Goal: Task Accomplishment & Management: Use online tool/utility

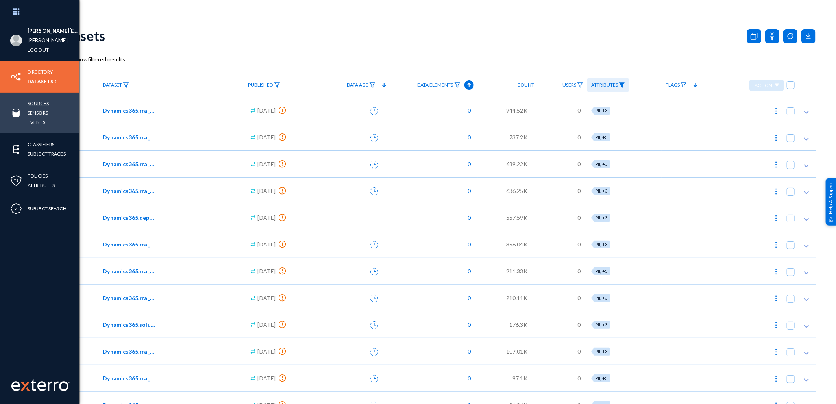
click at [42, 102] on link "Sources" at bounding box center [38, 103] width 21 height 9
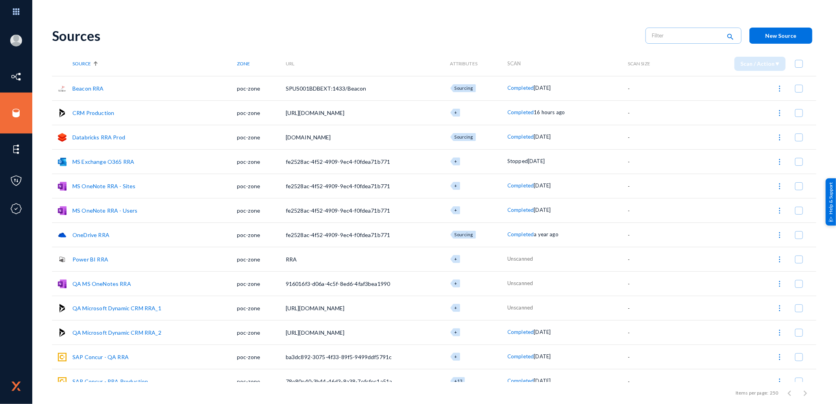
drag, startPoint x: 107, startPoint y: 86, endPoint x: 68, endPoint y: 85, distance: 38.2
click at [68, 85] on tr "Beacon RRA poc-zone SPUS001BDBEXT:1433/Beacon Sourcing Completed [DATE] -" at bounding box center [434, 88] width 764 height 24
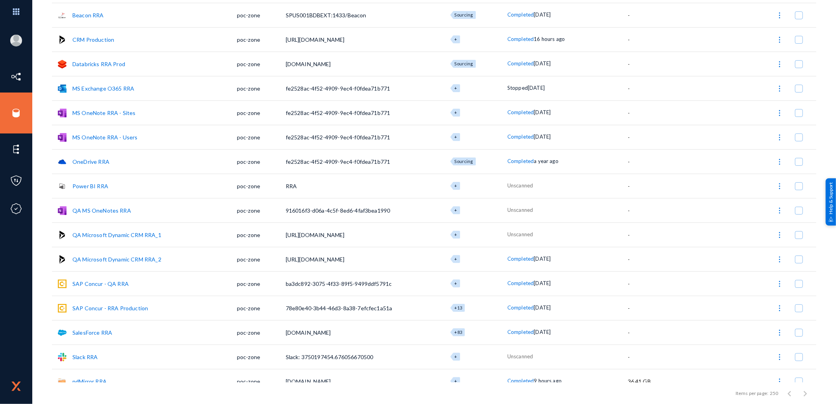
scroll to position [84, 0]
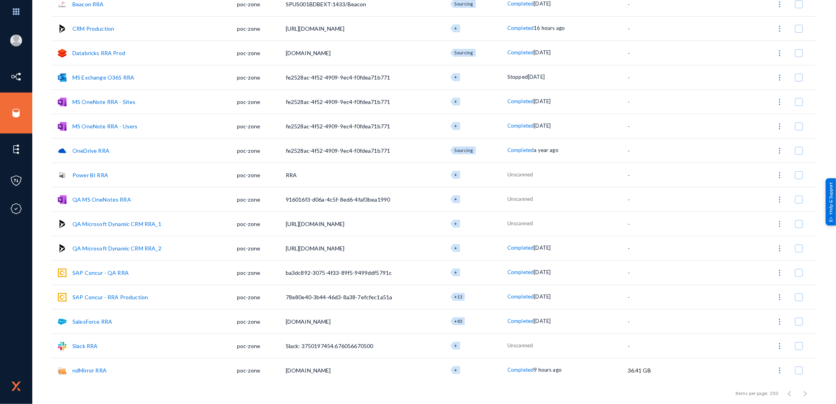
drag, startPoint x: 121, startPoint y: 319, endPoint x: 68, endPoint y: 321, distance: 53.6
click at [68, 321] on tr "SalesForce RRA poc-zone [DOMAIN_NAME] +83 Completed [DATE] -" at bounding box center [434, 321] width 764 height 24
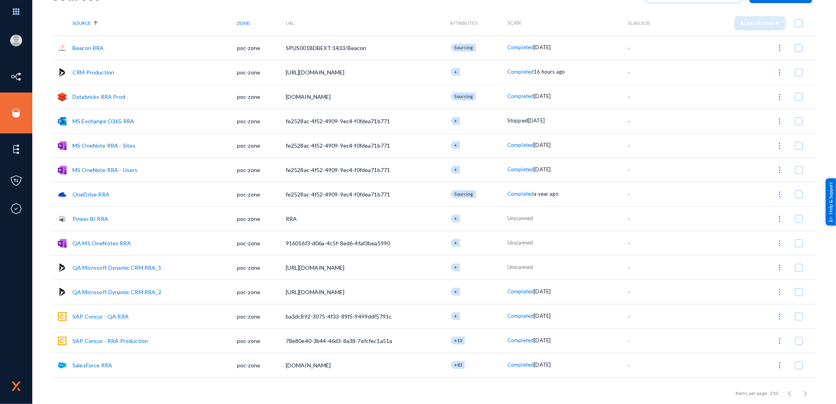
scroll to position [0, 0]
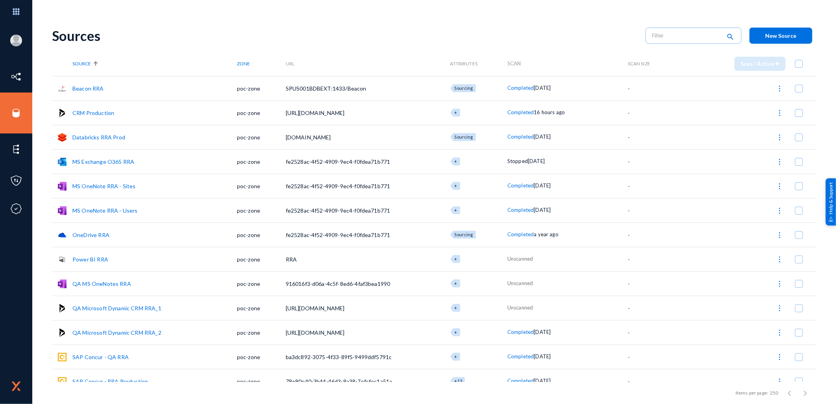
drag, startPoint x: 126, startPoint y: 136, endPoint x: 72, endPoint y: 136, distance: 54.7
click at [72, 136] on tr "Databricks RRA Prod poc-zone [DOMAIN_NAME] Sourcing Completed [DATE] -" at bounding box center [434, 137] width 764 height 24
copy tr "Databricks RRA Prod"
drag, startPoint x: 133, startPoint y: 115, endPoint x: 73, endPoint y: 113, distance: 60.2
click at [73, 113] on td "CRM Production" at bounding box center [154, 112] width 164 height 24
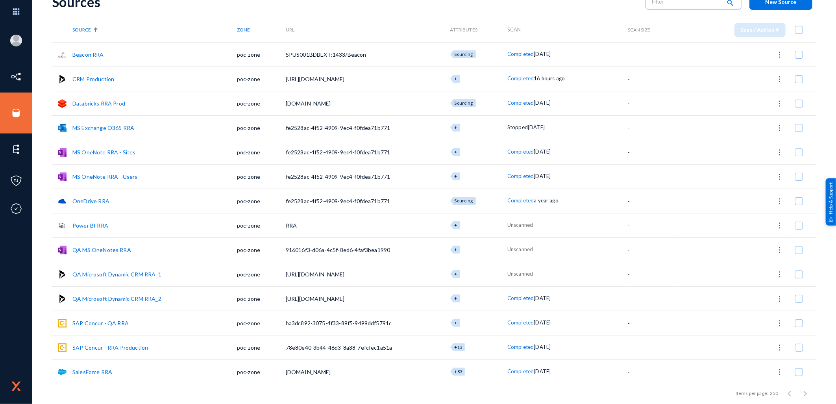
scroll to position [84, 0]
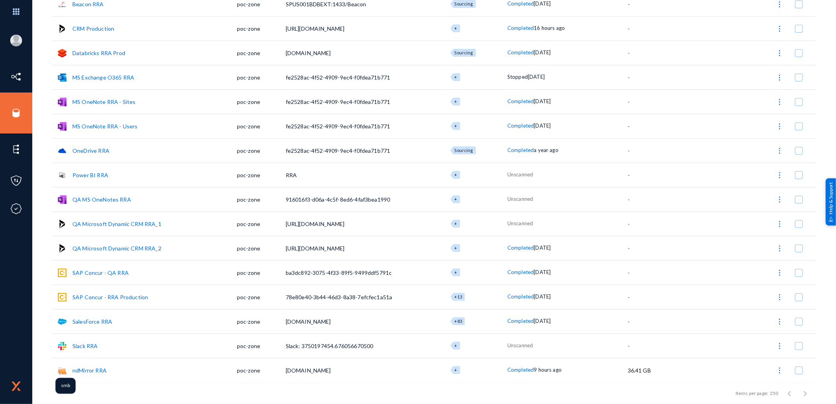
drag, startPoint x: 113, startPoint y: 368, endPoint x: 75, endPoint y: 371, distance: 38.3
click at [73, 371] on td "ndMirror RRA" at bounding box center [154, 370] width 164 height 24
drag, startPoint x: 75, startPoint y: 371, endPoint x: 127, endPoint y: 274, distance: 110.4
click at [127, 273] on td "SAP Concur - QA RRA" at bounding box center [154, 272] width 164 height 24
drag, startPoint x: 114, startPoint y: 272, endPoint x: 69, endPoint y: 271, distance: 44.9
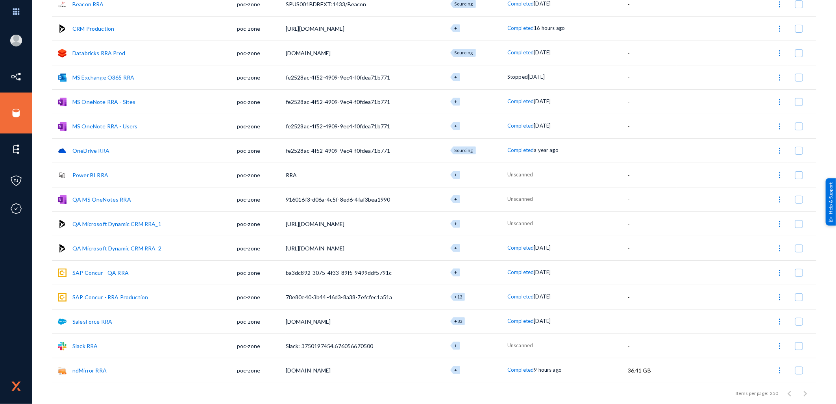
click at [69, 271] on tr "SAP Concur - QA RRA poc-zone ba3dc892-3075-4f33-89f5-9499ddf5791c + Completed […" at bounding box center [434, 272] width 764 height 24
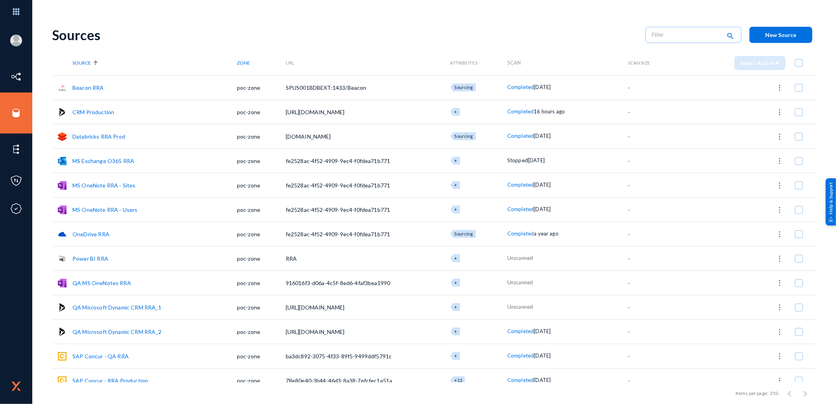
scroll to position [0, 0]
drag, startPoint x: 110, startPoint y: 259, endPoint x: 69, endPoint y: 256, distance: 41.4
click at [69, 256] on tr "Power BI RRA poc-zone RRA + Unscanned -" at bounding box center [434, 259] width 764 height 24
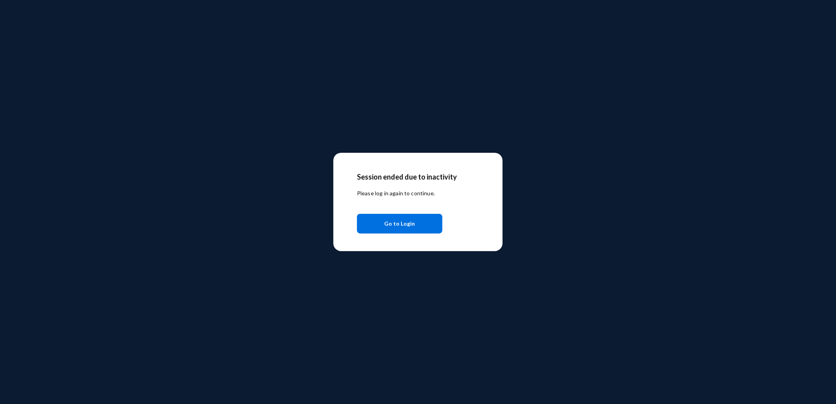
click at [416, 226] on button "Go to Login" at bounding box center [399, 224] width 85 height 20
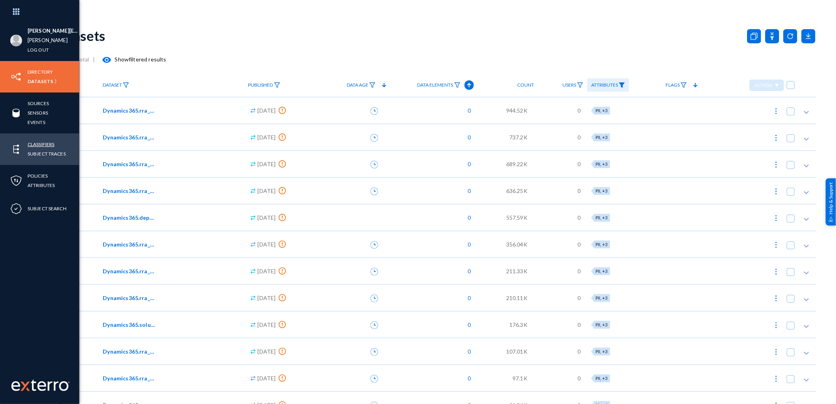
click at [45, 142] on link "Classifiers" at bounding box center [41, 144] width 27 height 9
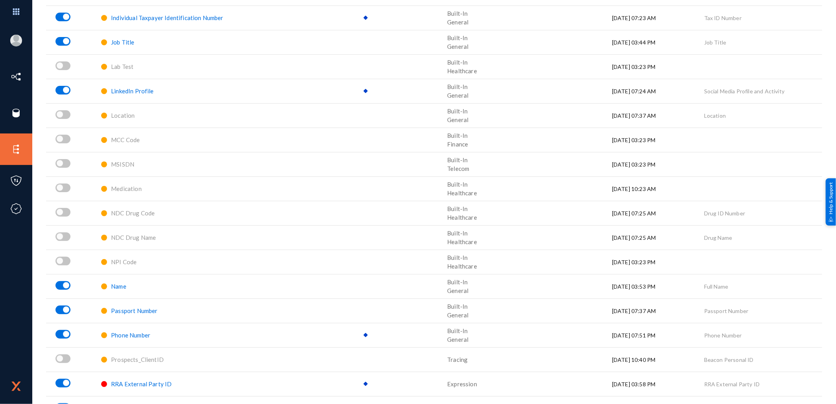
scroll to position [874, 0]
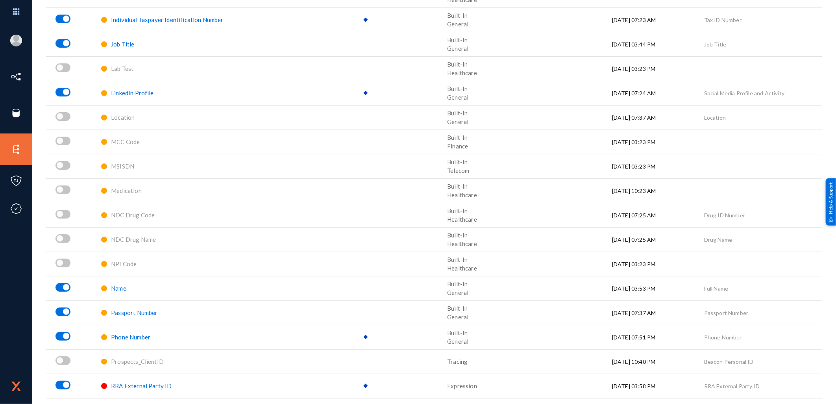
click at [111, 288] on span "Name" at bounding box center [118, 287] width 15 height 7
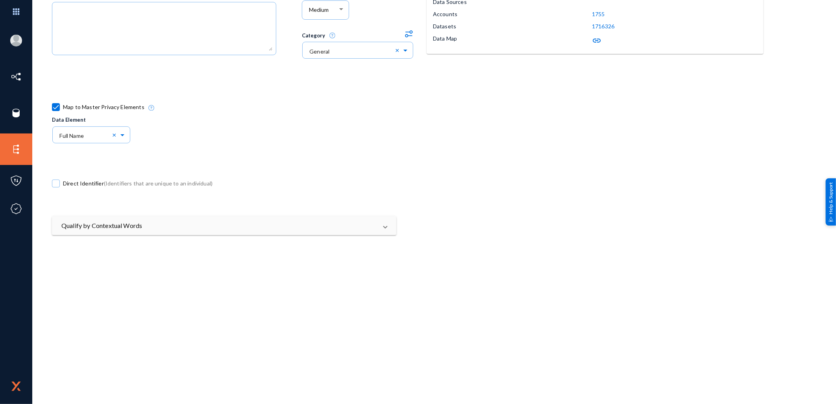
scroll to position [87, 0]
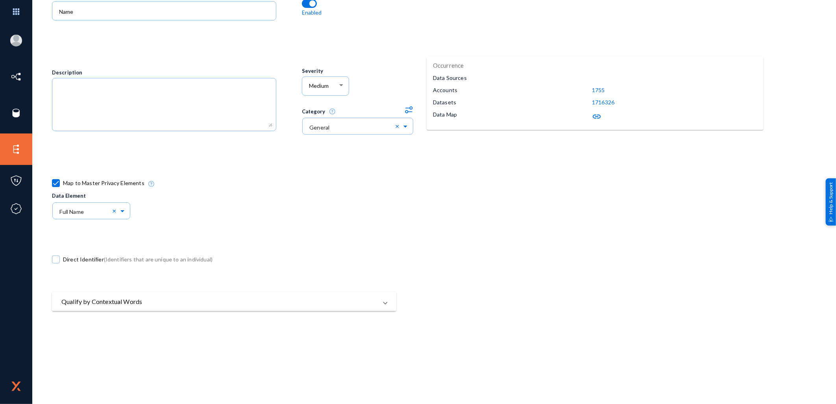
click at [146, 301] on mat-panel-title "Qualify by Contextual Words" at bounding box center [219, 301] width 316 height 9
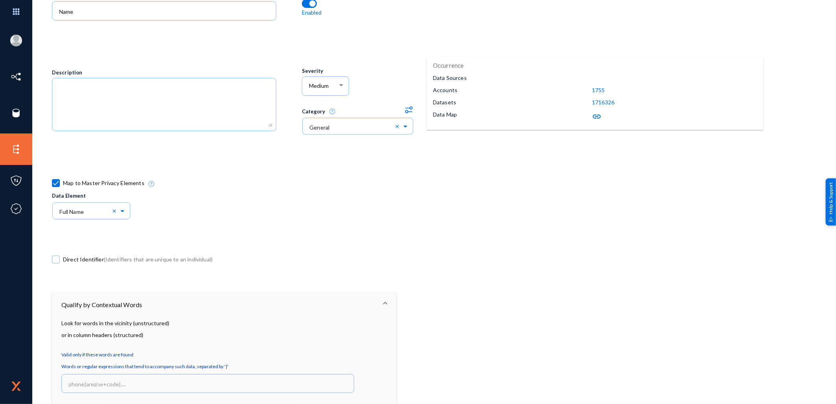
scroll to position [306, 0]
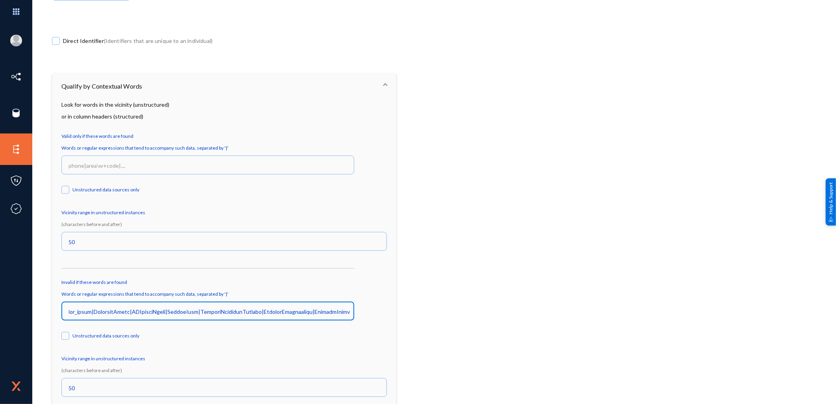
click at [76, 311] on input at bounding box center [209, 311] width 281 height 7
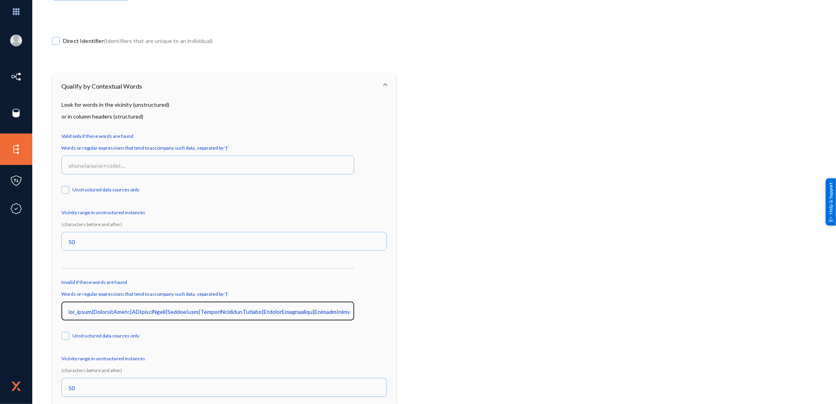
click at [68, 312] on div at bounding box center [208, 310] width 284 height 20
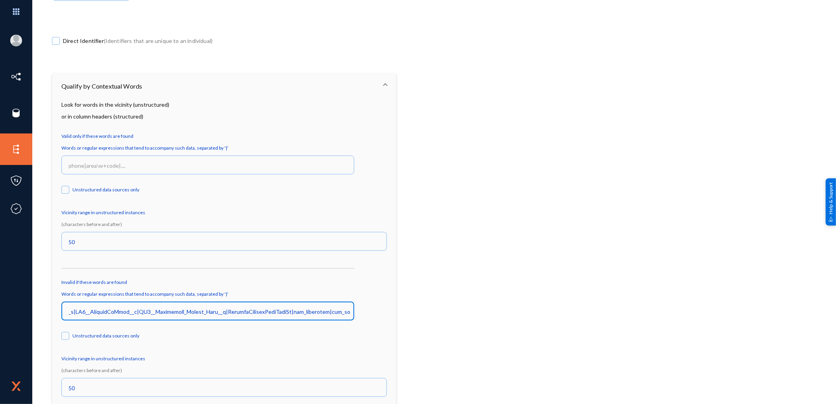
scroll to position [0, 2704]
drag, startPoint x: 70, startPoint y: 309, endPoint x: 495, endPoint y: 313, distance: 425.0
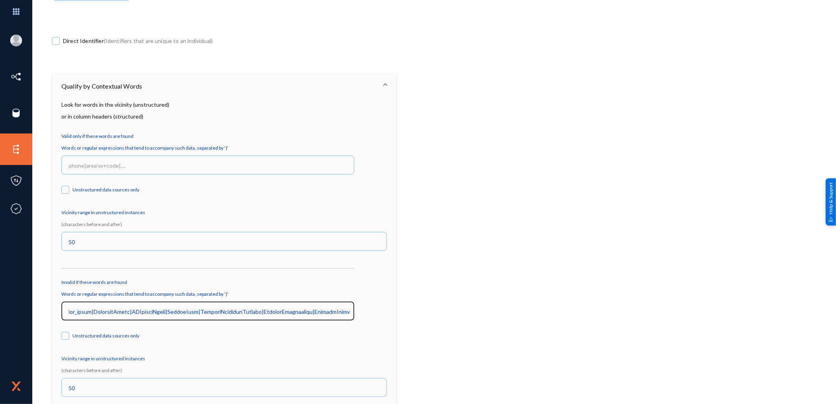
click at [225, 308] on input at bounding box center [209, 311] width 281 height 7
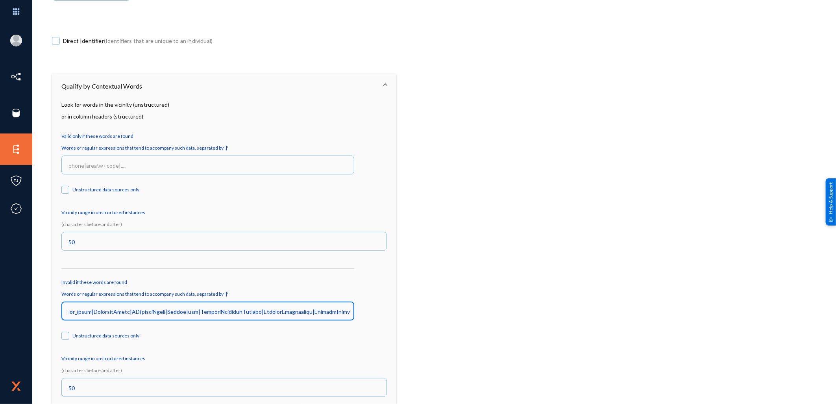
click at [97, 311] on input at bounding box center [209, 311] width 281 height 7
click at [268, 309] on input at bounding box center [209, 311] width 281 height 7
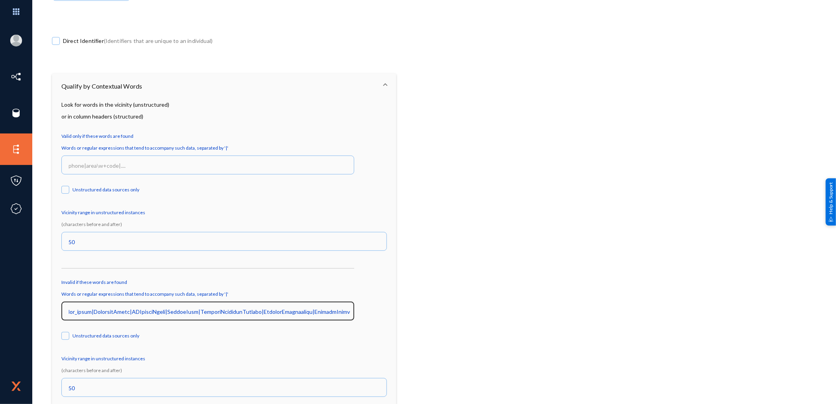
click at [278, 305] on div at bounding box center [208, 310] width 284 height 20
click at [281, 305] on div at bounding box center [208, 310] width 284 height 20
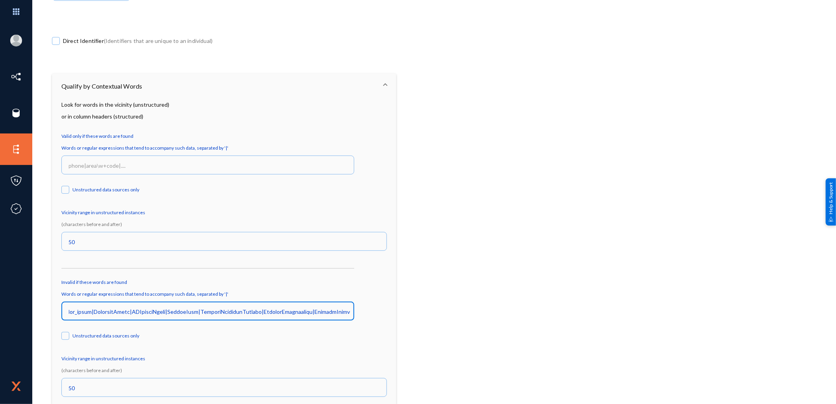
click at [348, 311] on input at bounding box center [209, 311] width 281 height 7
drag, startPoint x: 68, startPoint y: 312, endPoint x: 529, endPoint y: 359, distance: 462.8
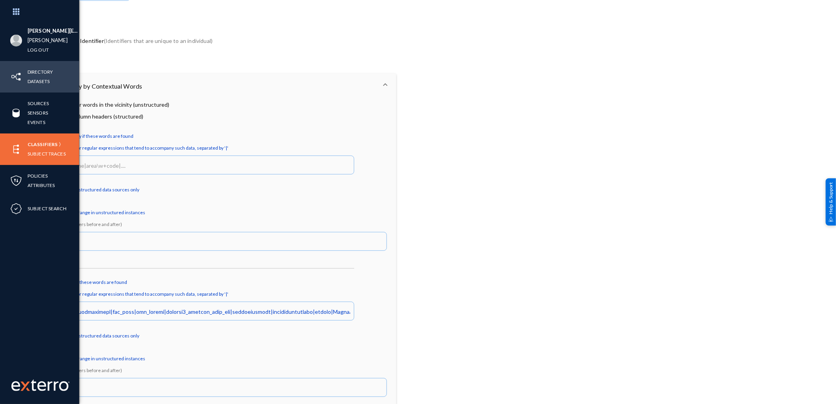
scroll to position [0, 0]
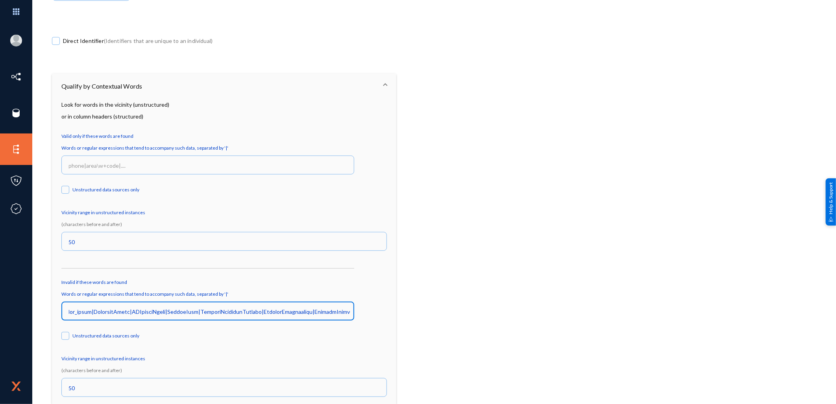
click at [333, 311] on input at bounding box center [209, 311] width 281 height 7
click at [72, 309] on input at bounding box center [209, 311] width 281 height 7
drag, startPoint x: 72, startPoint y: 311, endPoint x: 435, endPoint y: 308, distance: 363.2
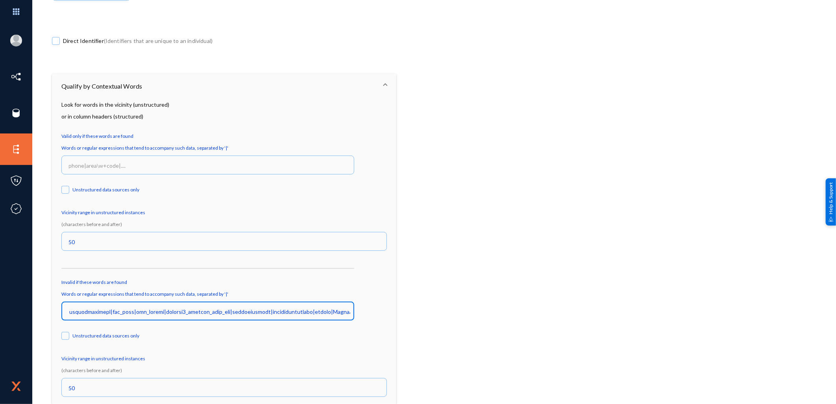
type input "rra_title|PositionTitle|CFPersonTitle|OrphanNote|SpecialHandlingDetails|Meeting…"
drag, startPoint x: 348, startPoint y: 310, endPoint x: -266, endPoint y: 313, distance: 614.6
click at [0, 313] on html "danny.santos@russellreynolds.com russel Log out Directory Datasets Sources Sens…" at bounding box center [418, 202] width 836 height 404
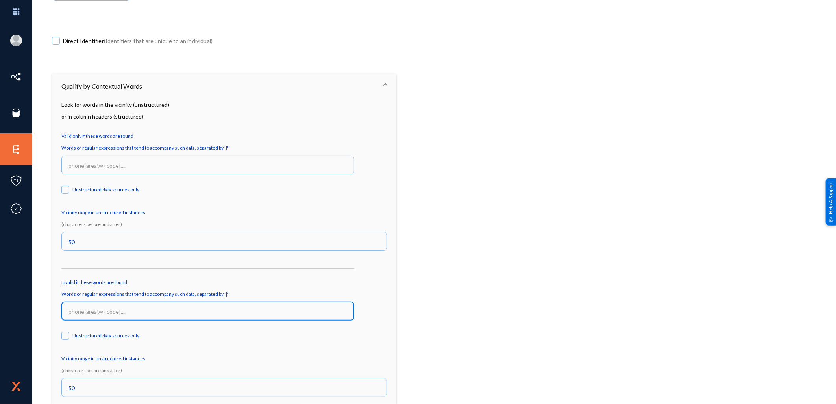
click at [93, 311] on input at bounding box center [209, 311] width 281 height 7
paste input "rra_title|PositionTitle|CFPersonTitle|OrphanNote|SpecialHandlingDetails|Meeting…"
drag, startPoint x: 260, startPoint y: 309, endPoint x: -506, endPoint y: 325, distance: 766.7
click at [0, 325] on html "danny.santos@russellreynolds.com russel Log out Directory Datasets Sources Sens…" at bounding box center [418, 202] width 836 height 404
click at [281, 312] on input at bounding box center [209, 311] width 281 height 7
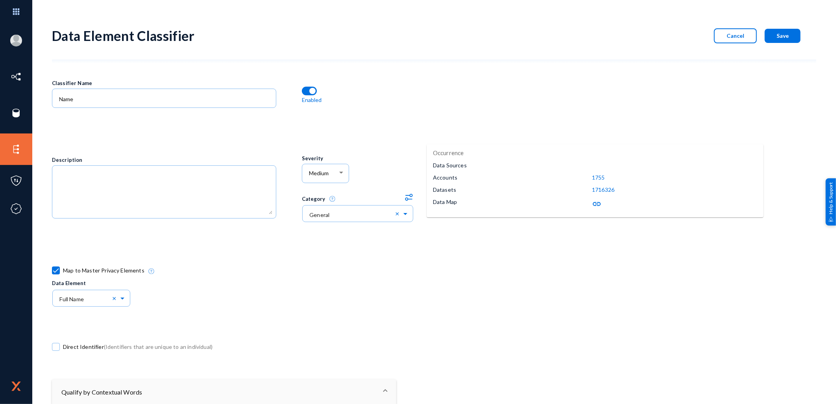
type input "rra_title|PositionTitle|CFPersonTitle|OrphanNote|SpecialHandlingDetails|Meeting…"
click at [776, 37] on span "Save" at bounding box center [782, 35] width 12 height 7
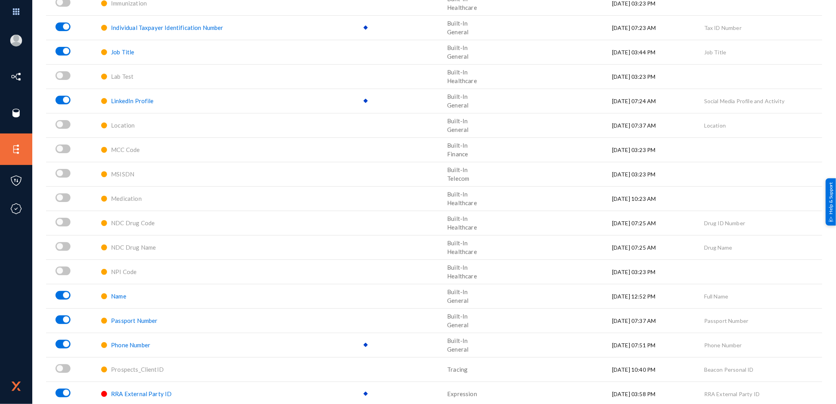
scroll to position [918, 0]
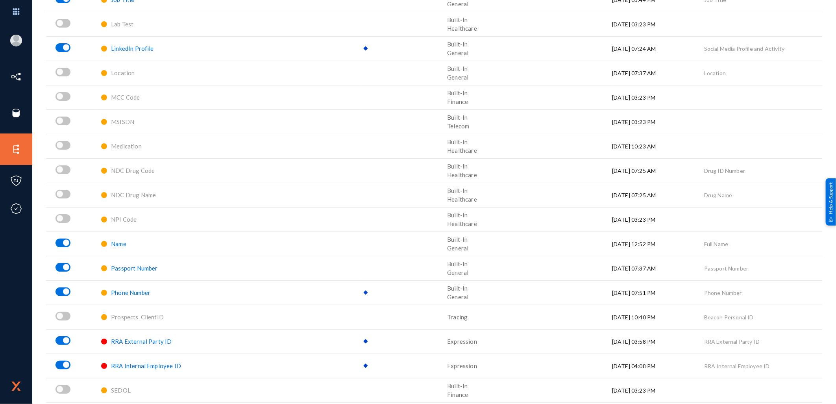
click at [116, 246] on span "Name" at bounding box center [118, 243] width 15 height 7
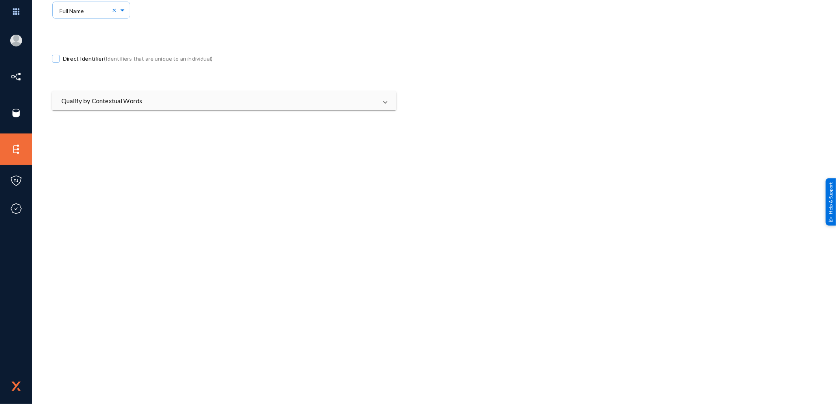
scroll to position [143, 0]
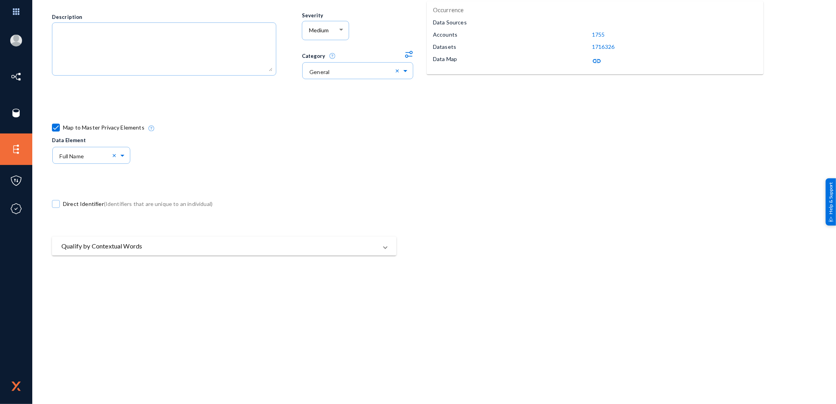
click at [127, 245] on mat-panel-title "Qualify by Contextual Words" at bounding box center [219, 245] width 316 height 9
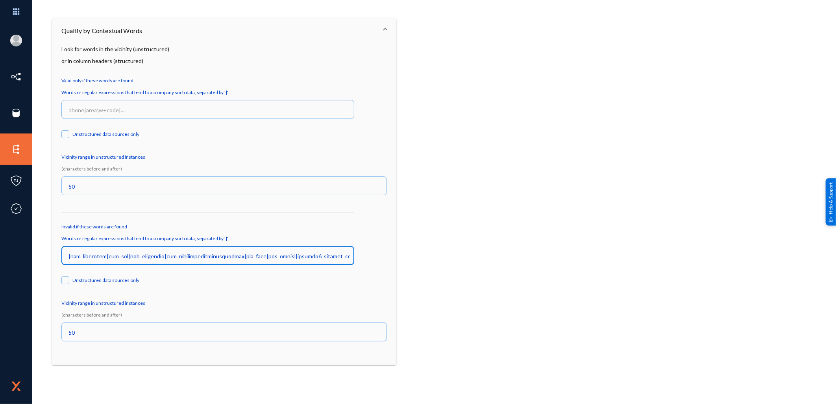
scroll to position [0, 2689]
drag, startPoint x: 68, startPoint y: 255, endPoint x: 589, endPoint y: 264, distance: 521.0
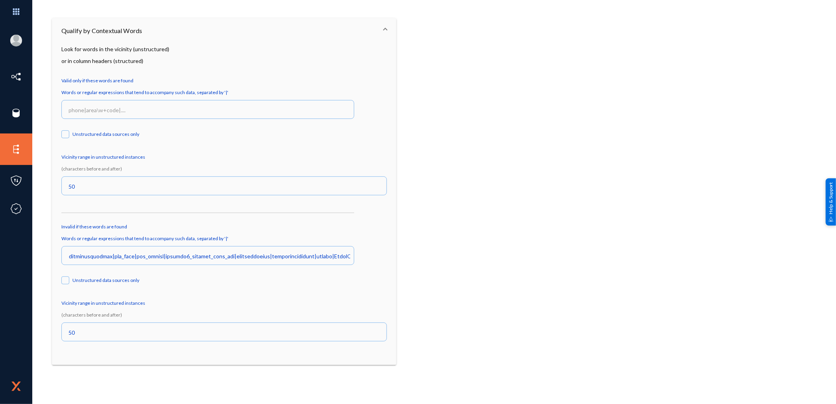
scroll to position [0, 0]
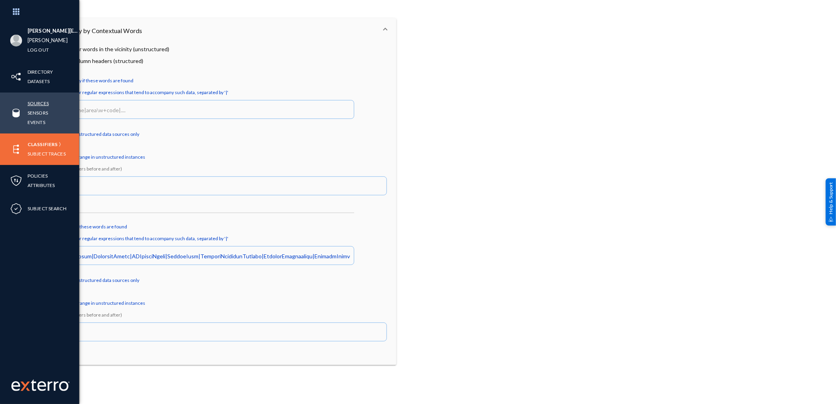
click at [37, 103] on link "Sources" at bounding box center [38, 103] width 21 height 9
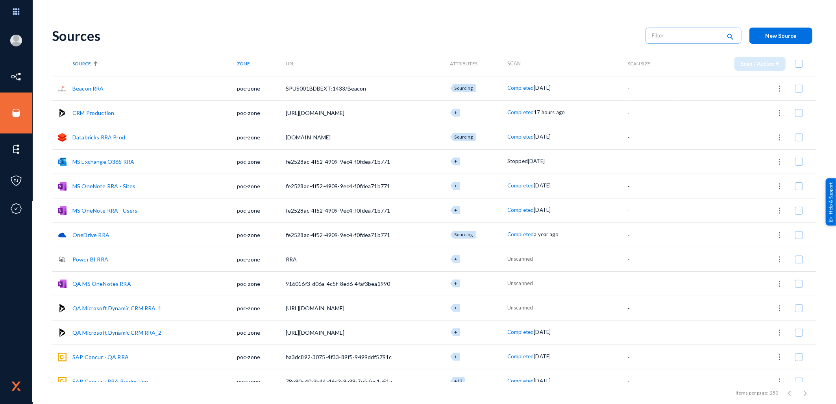
click at [795, 113] on span at bounding box center [799, 113] width 8 height 8
click at [798, 116] on input "checkbox" at bounding box center [798, 116] width 1 height 1
checkbox input "true"
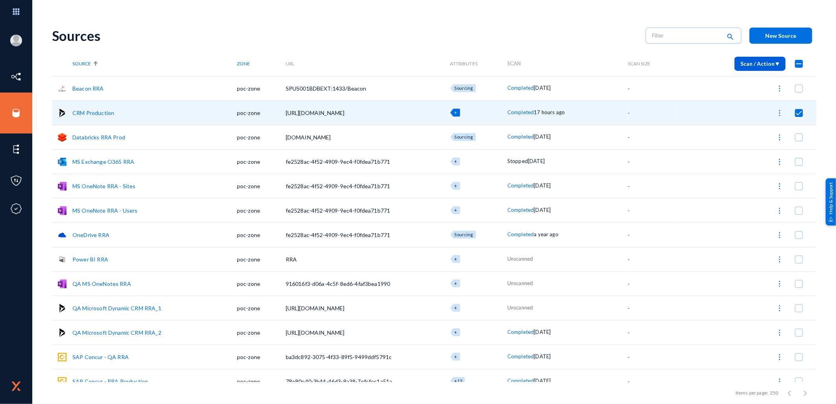
click at [775, 62] on img at bounding box center [777, 64] width 4 height 4
click at [726, 84] on button "Scan Selected 1" at bounding box center [736, 85] width 93 height 19
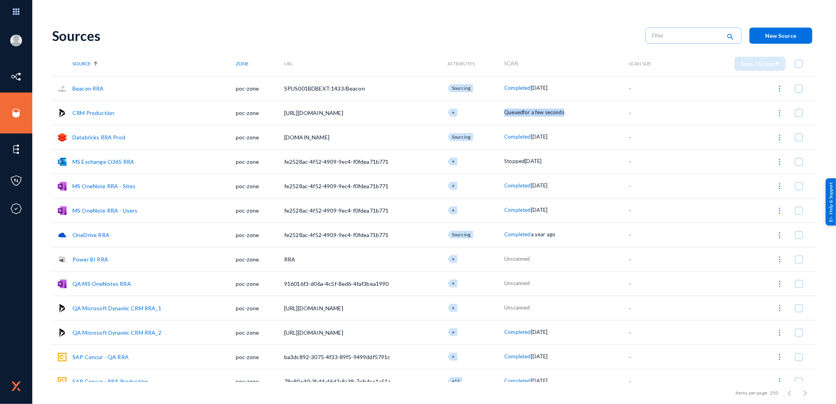
drag, startPoint x: 585, startPoint y: 114, endPoint x: 491, endPoint y: 113, distance: 94.4
click at [491, 113] on tr "CRM Production poc-zone https://russellreynoldsassociates.crm.dynamics.com//Sal…" at bounding box center [434, 112] width 764 height 24
click at [96, 134] on link "Databricks RRA Prod" at bounding box center [98, 137] width 53 height 7
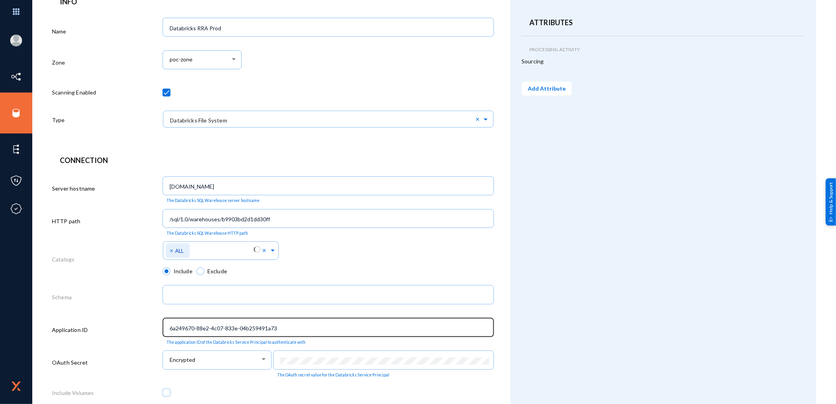
scroll to position [144, 0]
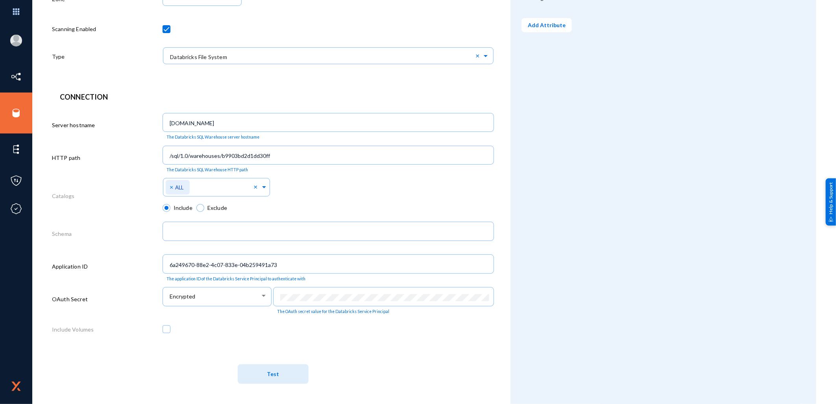
click at [277, 371] on button "Test" at bounding box center [273, 374] width 71 height 20
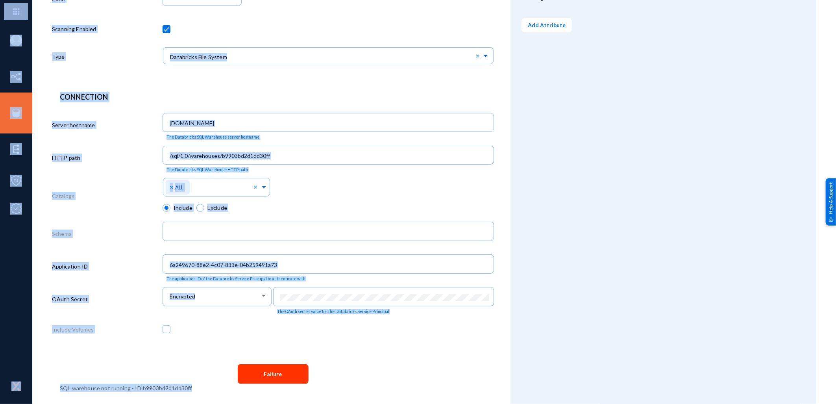
drag, startPoint x: 196, startPoint y: 391, endPoint x: 40, endPoint y: 391, distance: 156.2
click at [40, 391] on div "danny.santos@russellreynolds.com russel Log out Directory Datasets Sources Sens…" at bounding box center [418, 202] width 836 height 404
click at [408, 379] on span "Failure SQL warehouse not running - ID:b9903bd2d1dd30ff" at bounding box center [273, 377] width 442 height 27
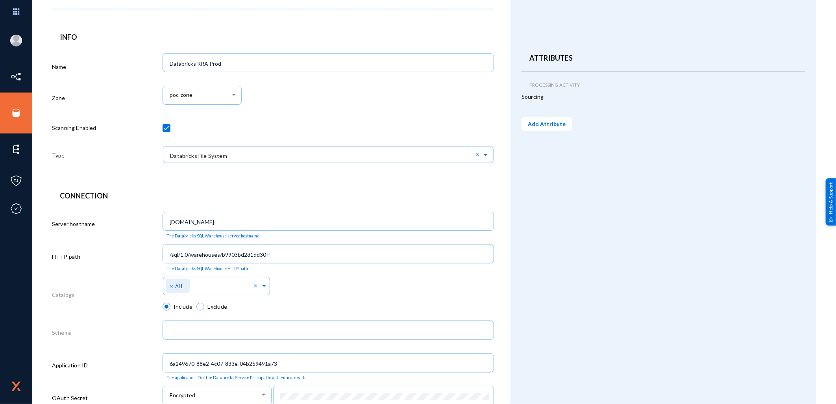
scroll to position [0, 0]
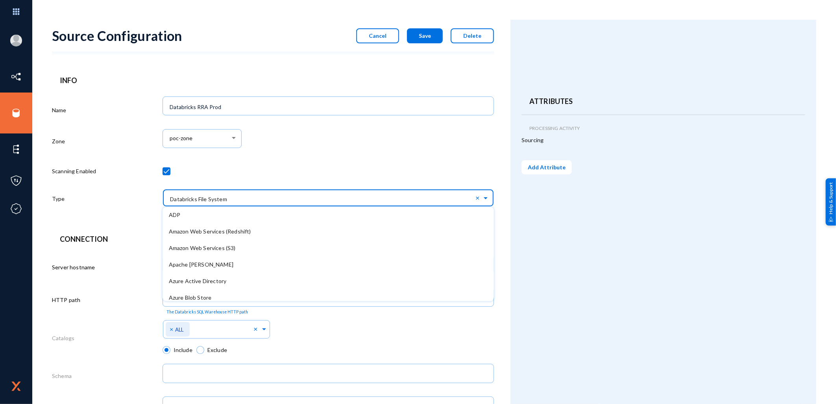
click at [249, 201] on input "text" at bounding box center [331, 197] width 323 height 13
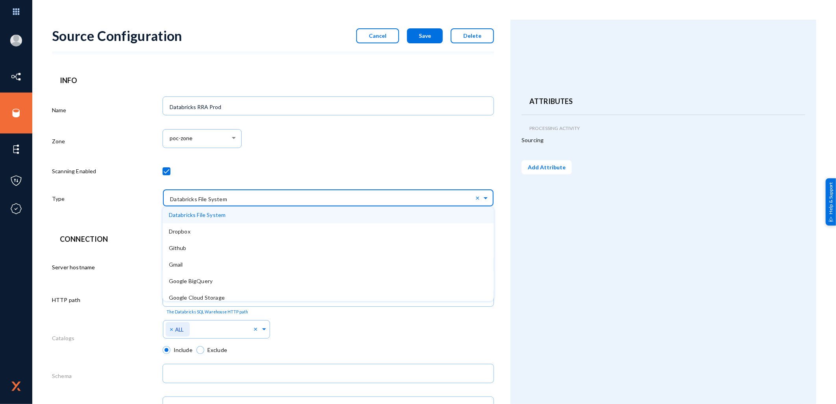
click at [264, 167] on div at bounding box center [328, 173] width 331 height 28
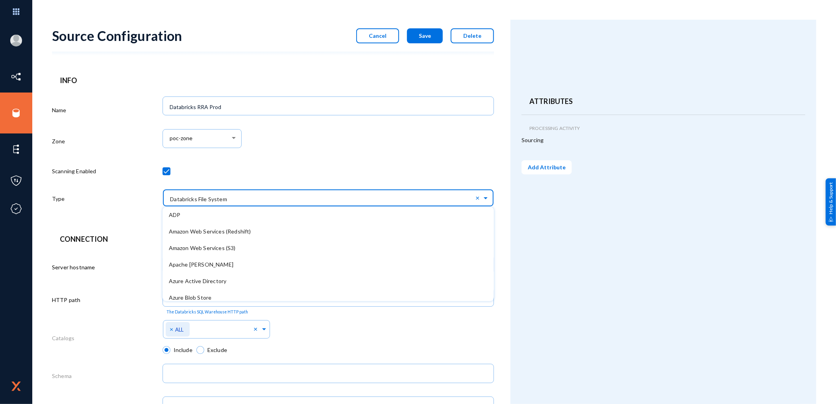
click at [294, 200] on input "text" at bounding box center [331, 197] width 323 height 13
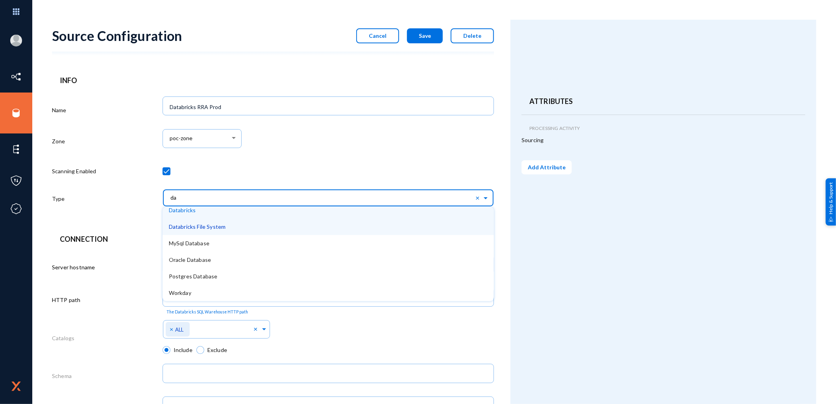
scroll to position [5, 0]
type input "dat"
click at [185, 211] on div "Databricks" at bounding box center [328, 215] width 331 height 17
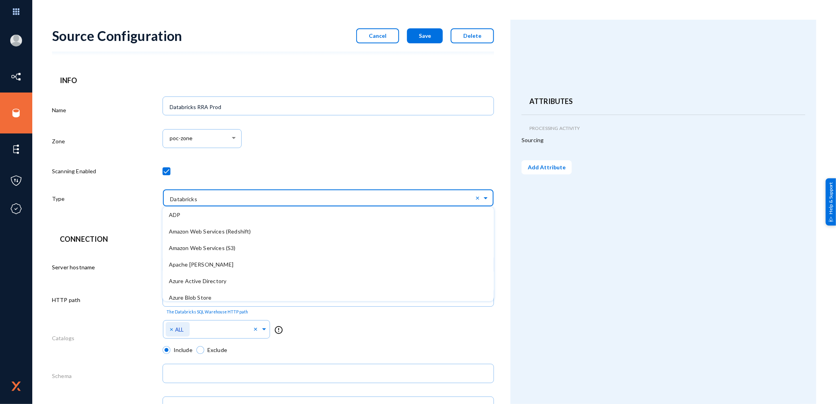
scroll to position [165, 0]
drag, startPoint x: 202, startPoint y: 199, endPoint x: 191, endPoint y: 196, distance: 11.4
click at [191, 196] on input "text" at bounding box center [331, 197] width 323 height 13
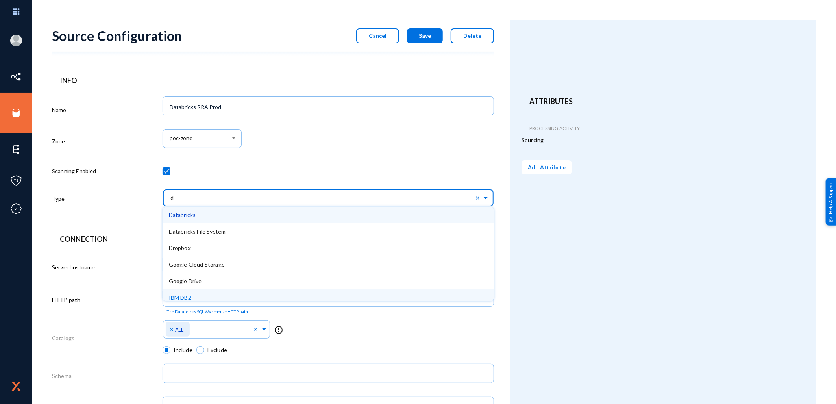
type input "da"
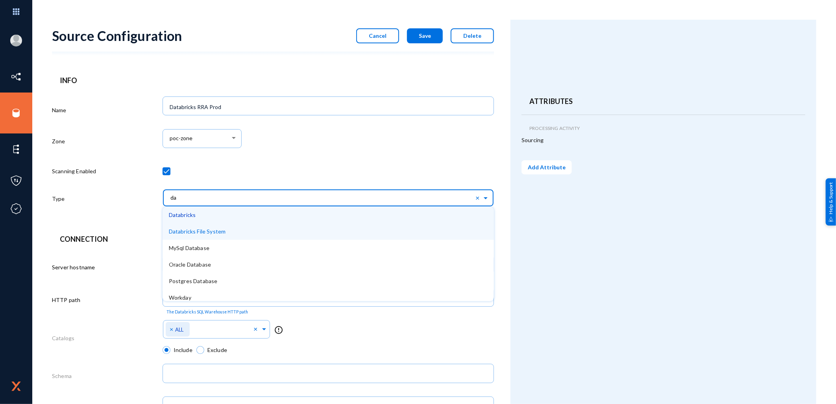
click at [216, 233] on span "Databricks File System" at bounding box center [197, 231] width 57 height 7
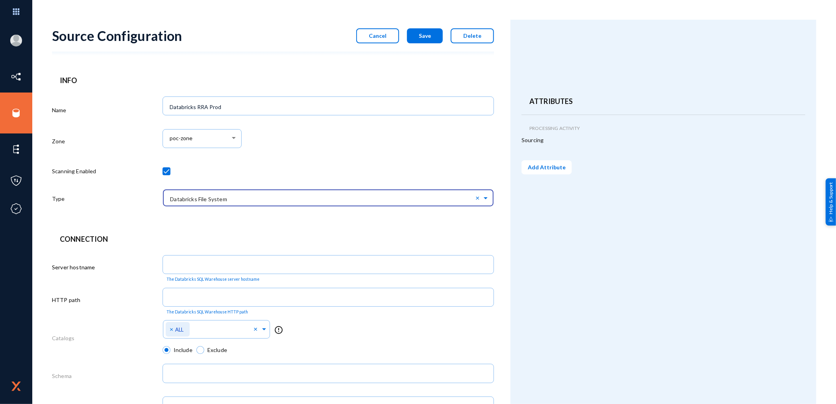
click at [382, 32] on span "Cancel" at bounding box center [378, 35] width 18 height 7
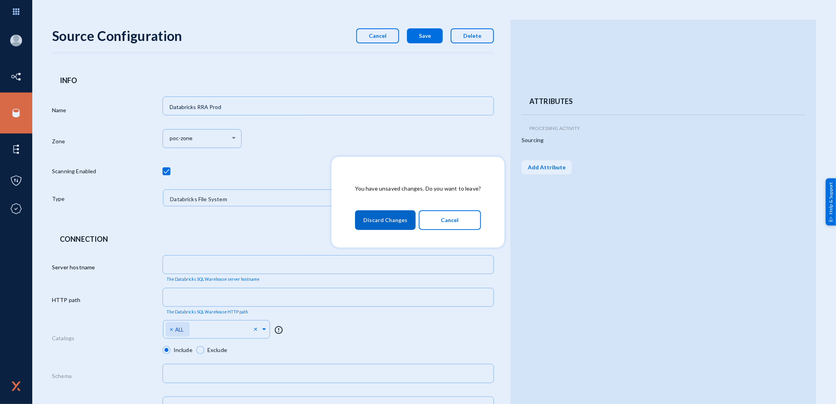
click at [387, 220] on span "Discard Changes" at bounding box center [385, 220] width 44 height 14
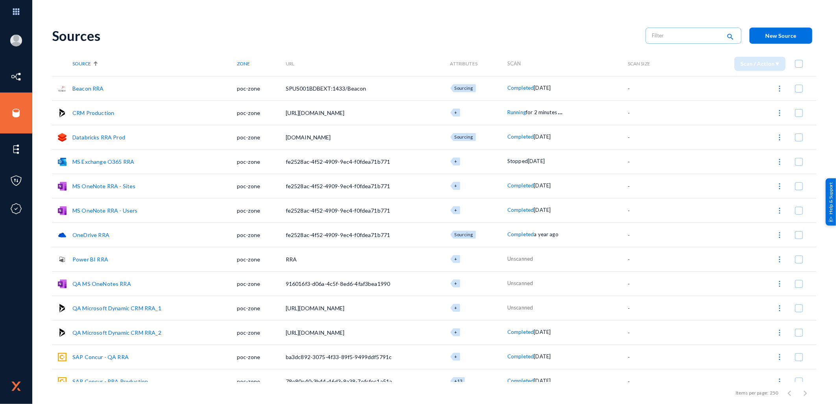
click at [97, 135] on link "Databricks RRA Prod" at bounding box center [98, 137] width 53 height 7
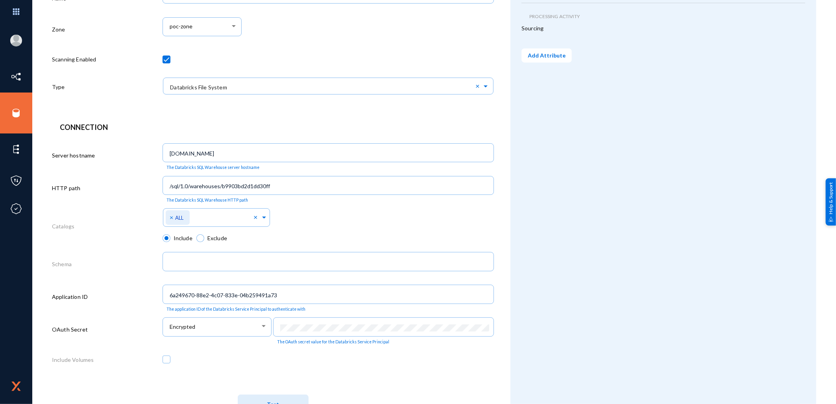
scroll to position [144, 0]
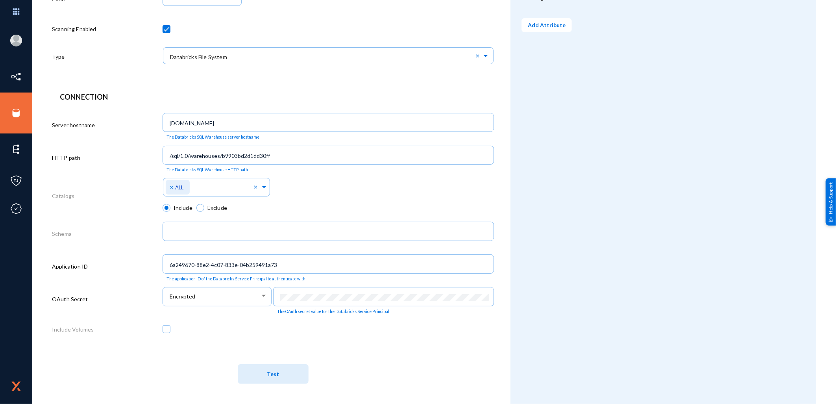
click at [271, 371] on span "Test" at bounding box center [273, 374] width 12 height 7
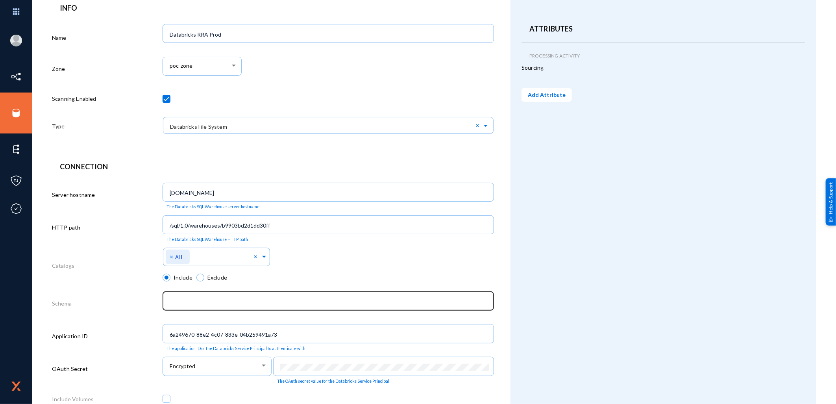
scroll to position [131, 0]
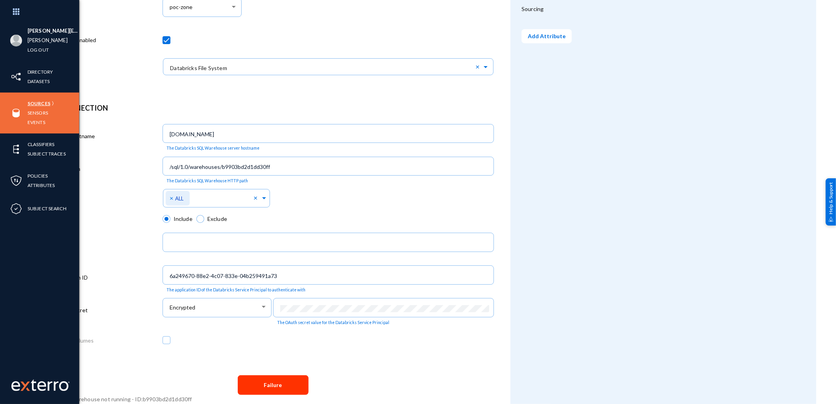
click at [41, 100] on link "Sources" at bounding box center [39, 103] width 23 height 9
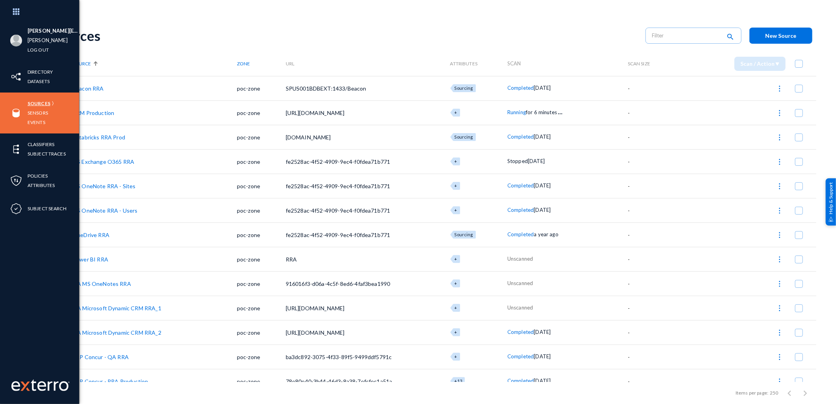
click at [46, 103] on link "Sources" at bounding box center [39, 103] width 23 height 9
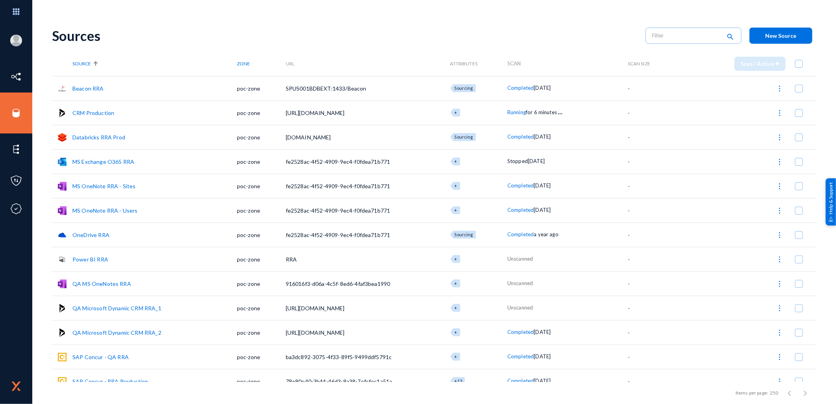
click at [114, 132] on td "Databricks RRA Prod" at bounding box center [154, 137] width 164 height 24
click at [111, 139] on link "Databricks RRA Prod" at bounding box center [98, 137] width 53 height 7
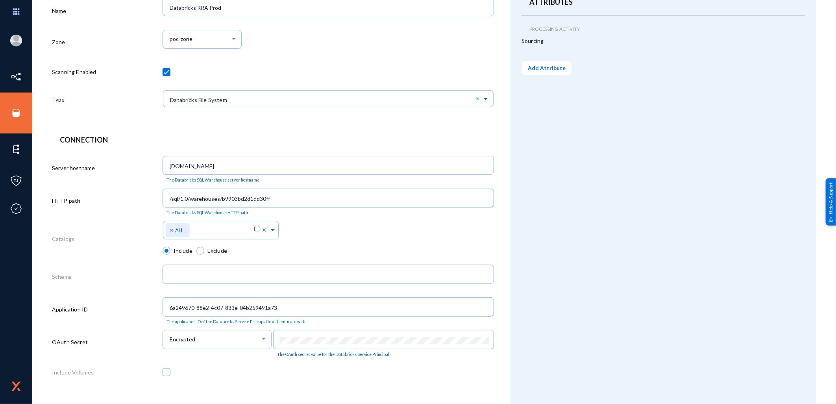
scroll to position [144, 0]
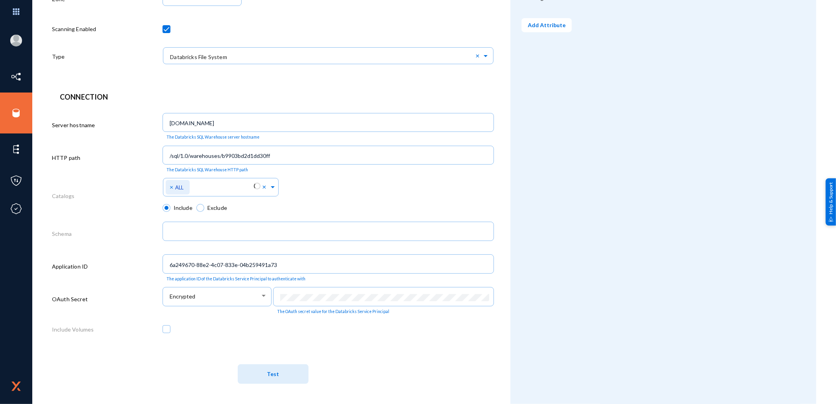
click at [273, 373] on span "Test" at bounding box center [273, 374] width 12 height 7
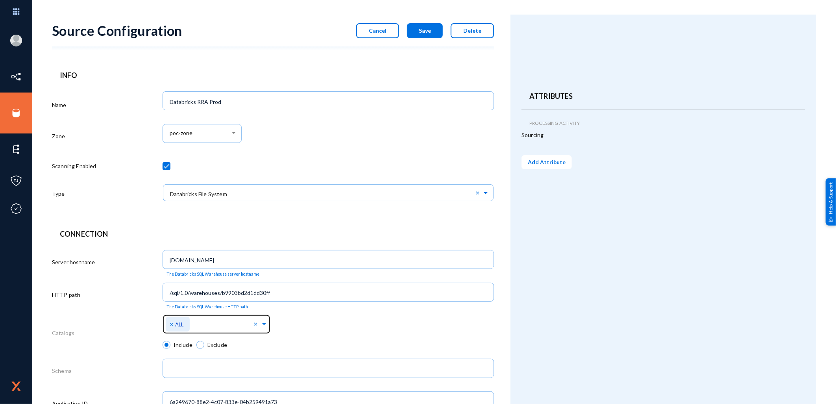
scroll to position [0, 0]
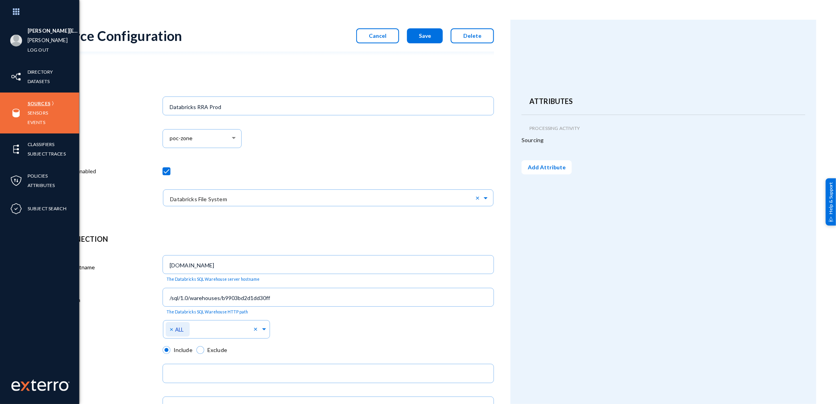
click at [40, 103] on link "Sources" at bounding box center [39, 103] width 23 height 9
